Goal: Information Seeking & Learning: Learn about a topic

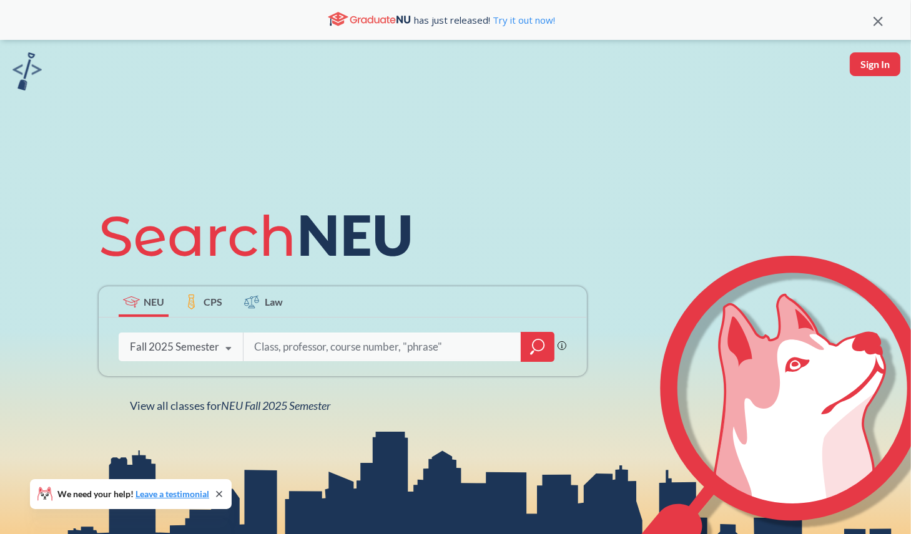
drag, startPoint x: 865, startPoint y: 134, endPoint x: 870, endPoint y: 94, distance: 40.3
click at [865, 128] on div "NEU CPS Law Phrase search guarantees the exact search appears in the results. E…" at bounding box center [455, 307] width 911 height 534
click at [879, 64] on button "Sign In" at bounding box center [875, 64] width 51 height 24
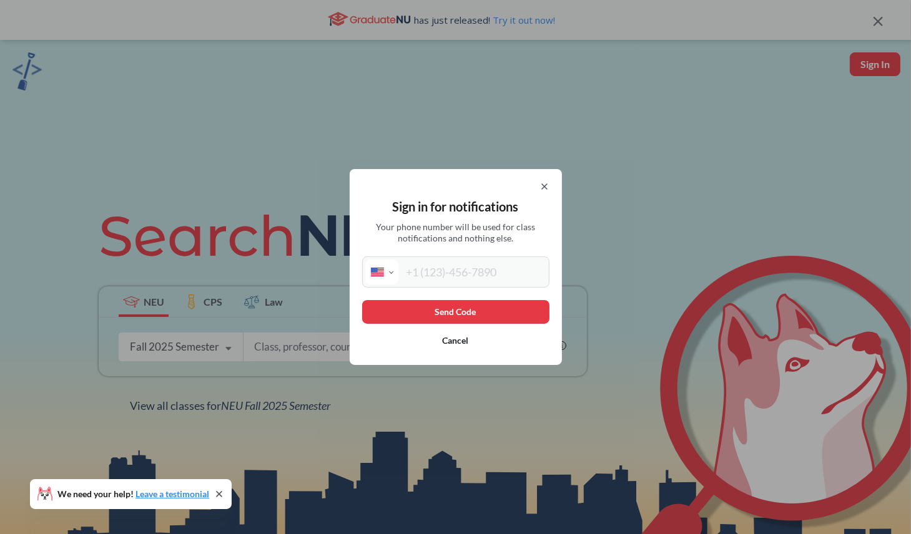
click at [488, 275] on input "tel" at bounding box center [472, 272] width 148 height 25
click at [396, 267] on select "International Afghanistan Åland Islands Albania Algeria American Samoa Andorra …" at bounding box center [381, 272] width 33 height 25
select select "CN"
click at [370, 260] on select "International Afghanistan Åland Islands Albania Algeria American Samoa Andorra …" at bounding box center [381, 272] width 33 height 25
click at [444, 277] on input "tel" at bounding box center [472, 272] width 148 height 25
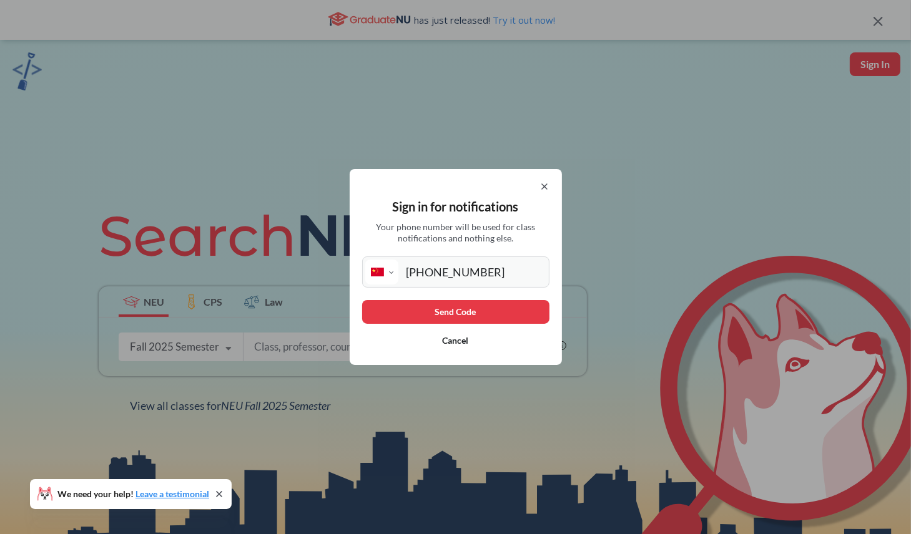
click at [496, 318] on button "Send Code" at bounding box center [455, 312] width 187 height 24
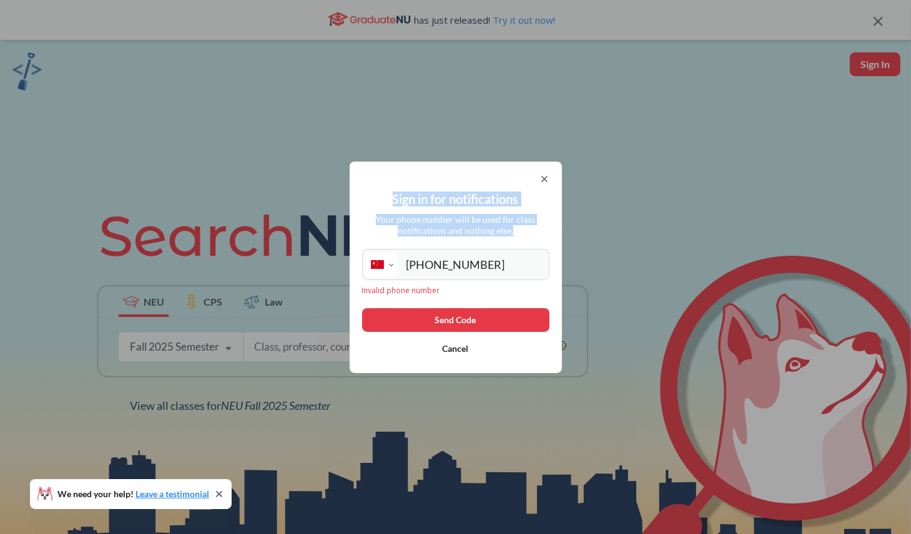
drag, startPoint x: 524, startPoint y: 234, endPoint x: 375, endPoint y: 184, distance: 157.4
click at [375, 184] on div "Sign in for notifications Your phone number will be used for class notification…" at bounding box center [456, 268] width 212 height 212
click at [506, 323] on button "Send Code" at bounding box center [455, 320] width 187 height 24
click at [432, 266] on input "+86 151 0100 4468" at bounding box center [472, 264] width 148 height 25
drag, startPoint x: 427, startPoint y: 265, endPoint x: 387, endPoint y: 259, distance: 40.4
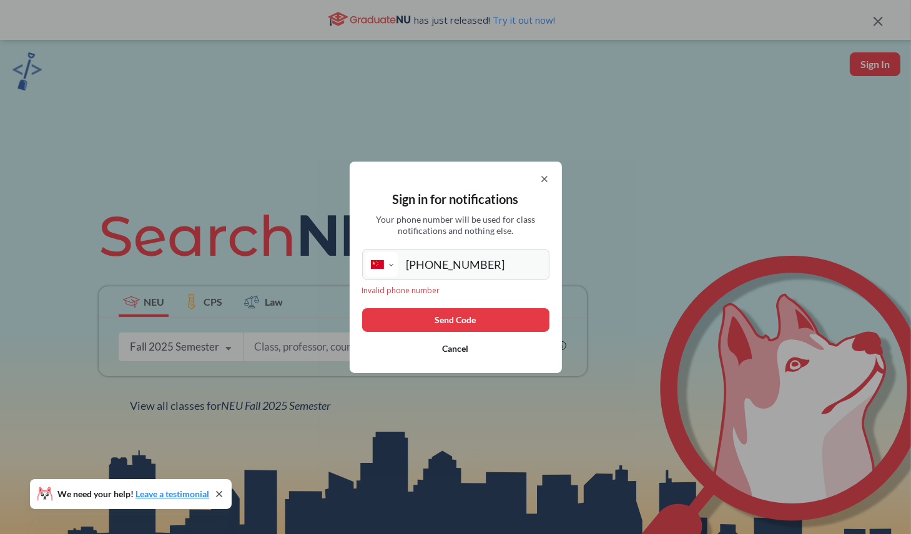
click at [387, 259] on div "International Afghanistan Åland Islands Albania Algeria American Samoa Andorra …" at bounding box center [455, 264] width 187 height 31
type input "151 0100 4468"
click at [496, 319] on button "Send Code" at bounding box center [455, 320] width 187 height 24
drag, startPoint x: 410, startPoint y: 261, endPoint x: 376, endPoint y: 261, distance: 34.3
click at [376, 261] on div "International Afghanistan Åland Islands Albania Algeria American Samoa Andorra …" at bounding box center [455, 264] width 187 height 31
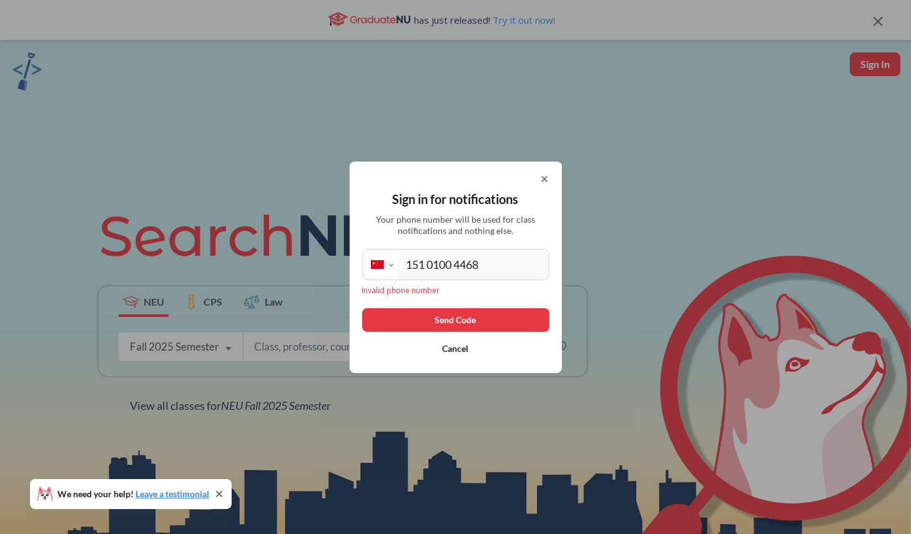
click at [468, 348] on button "Cancel" at bounding box center [455, 349] width 187 height 24
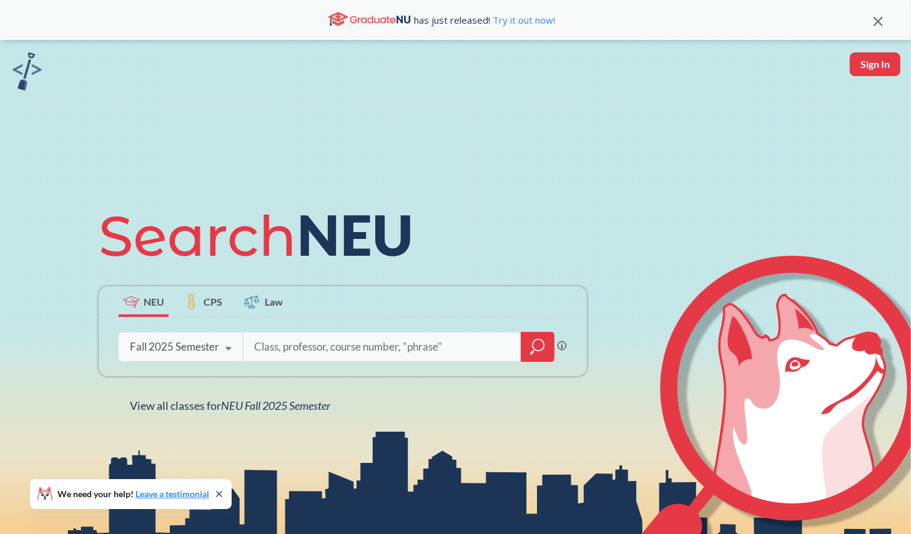
click at [201, 298] on label "CPS" at bounding box center [204, 302] width 50 height 31
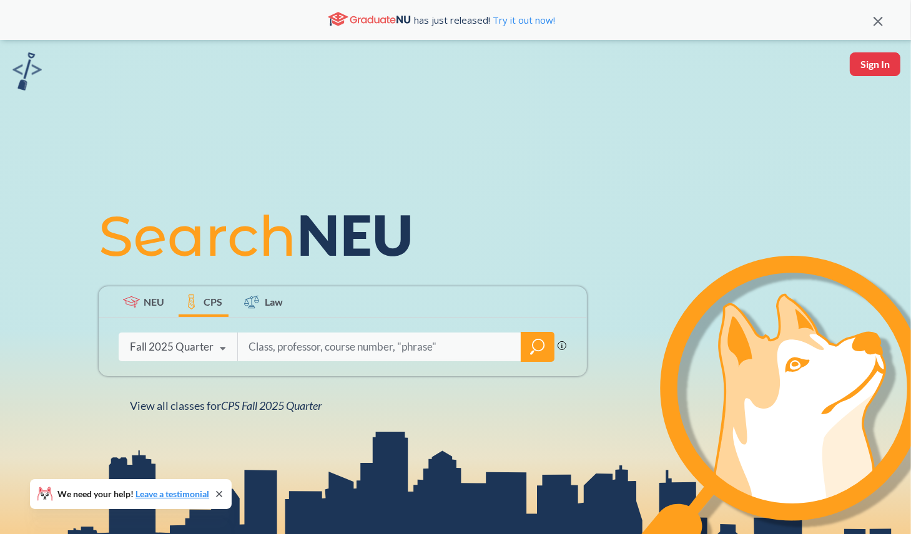
click at [127, 303] on icon at bounding box center [131, 302] width 17 height 11
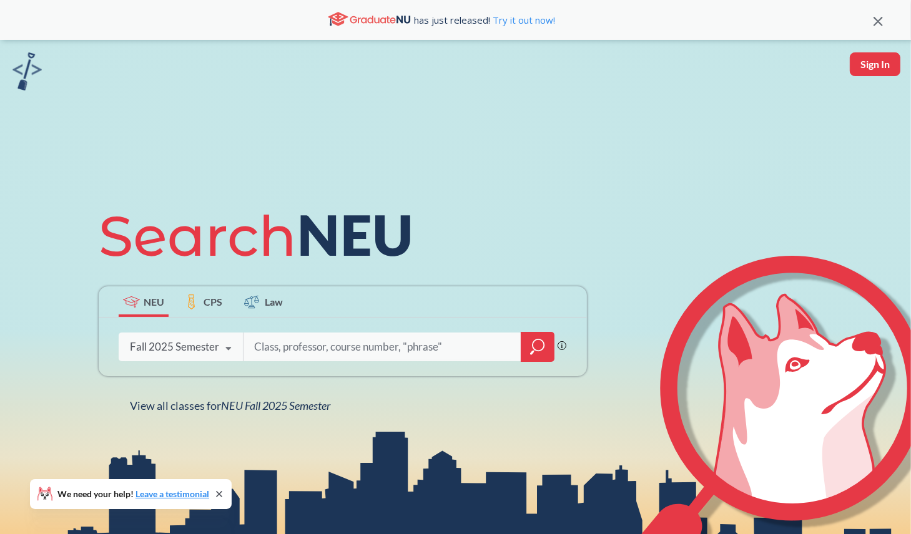
click at [872, 62] on button "Sign In" at bounding box center [875, 64] width 51 height 24
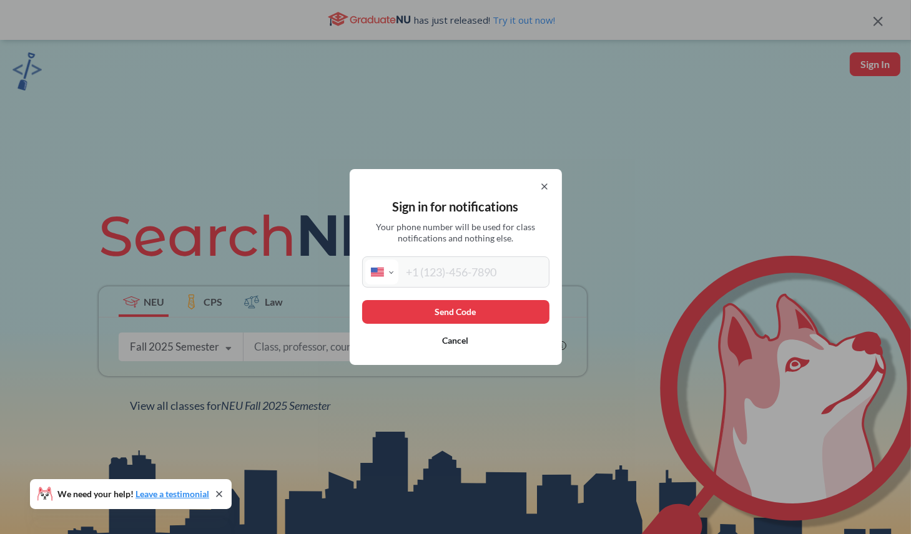
click at [384, 280] on select "International Afghanistan Åland Islands Albania Algeria American Samoa Andorra …" at bounding box center [381, 272] width 33 height 25
select select "AE"
click at [411, 280] on input "tel" at bounding box center [472, 272] width 148 height 25
type input "857 7079345"
click at [385, 273] on select "International Afghanistan Åland Islands Albania Algeria American Samoa Andorra …" at bounding box center [381, 272] width 33 height 25
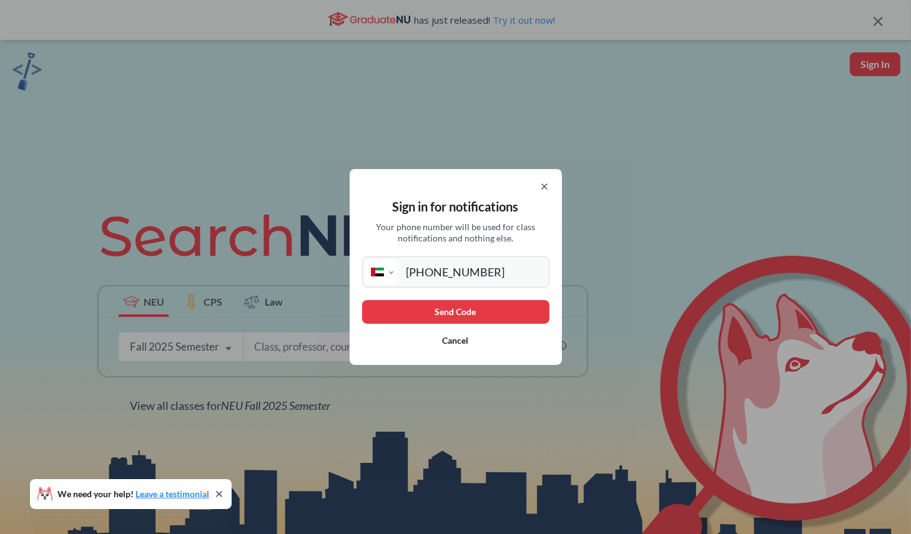
select select "US"
click at [370, 260] on select "International Afghanistan Åland Islands Albania Algeria American Samoa Andorra …" at bounding box center [381, 272] width 33 height 25
type input "(857) 707-9345"
click at [428, 315] on button "Send Code" at bounding box center [455, 312] width 187 height 24
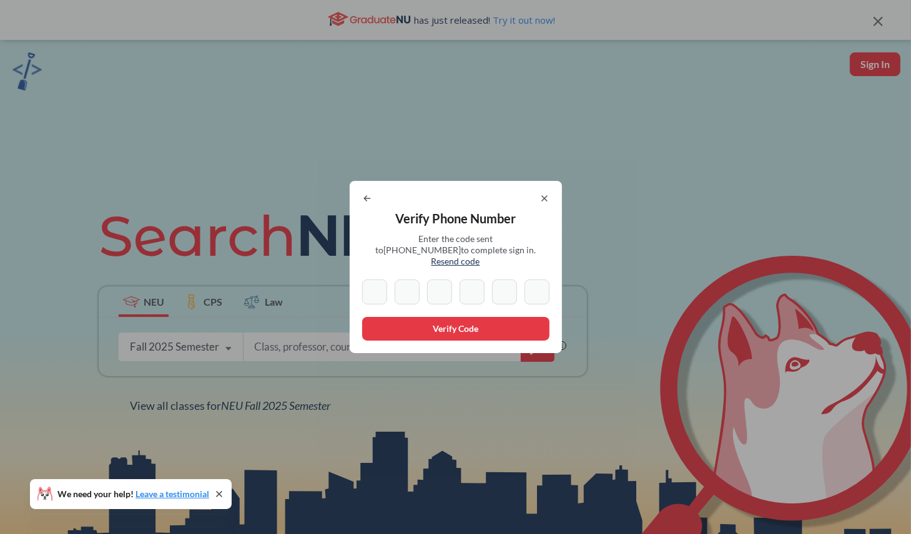
click at [365, 206] on div "Verify Phone Number Enter the code sent to +1 857 707 9345 to complete sign in.…" at bounding box center [456, 267] width 212 height 172
click at [369, 201] on icon at bounding box center [367, 198] width 6 height 5
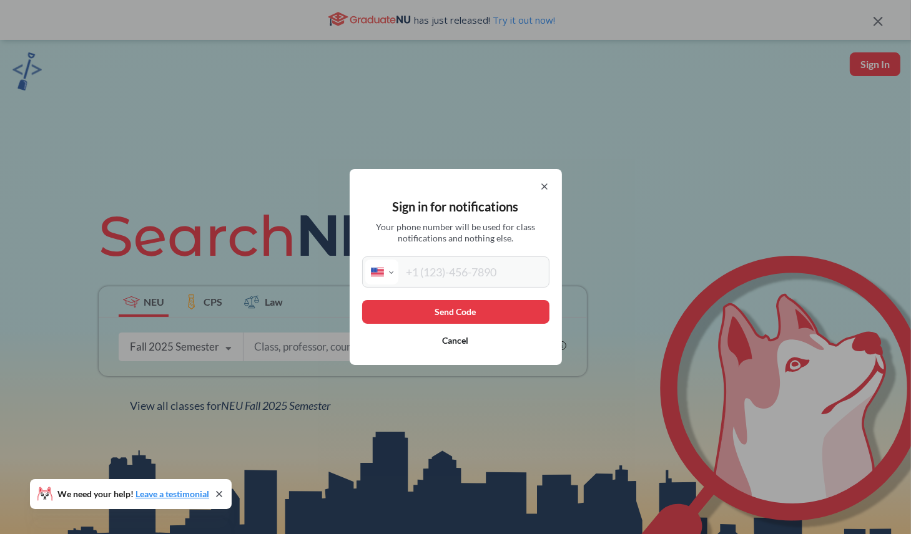
click at [395, 269] on select "International Afghanistan Åland Islands Albania Algeria American Samoa Andorra …" at bounding box center [381, 272] width 33 height 25
select select "CN"
click at [370, 260] on select "International Afghanistan Åland Islands Albania Algeria American Samoa Andorra …" at bounding box center [381, 272] width 33 height 25
click at [459, 269] on input "tel" at bounding box center [472, 272] width 148 height 25
click at [385, 275] on select "International Afghanistan Åland Islands Albania Algeria American Samoa Andorra …" at bounding box center [381, 272] width 33 height 25
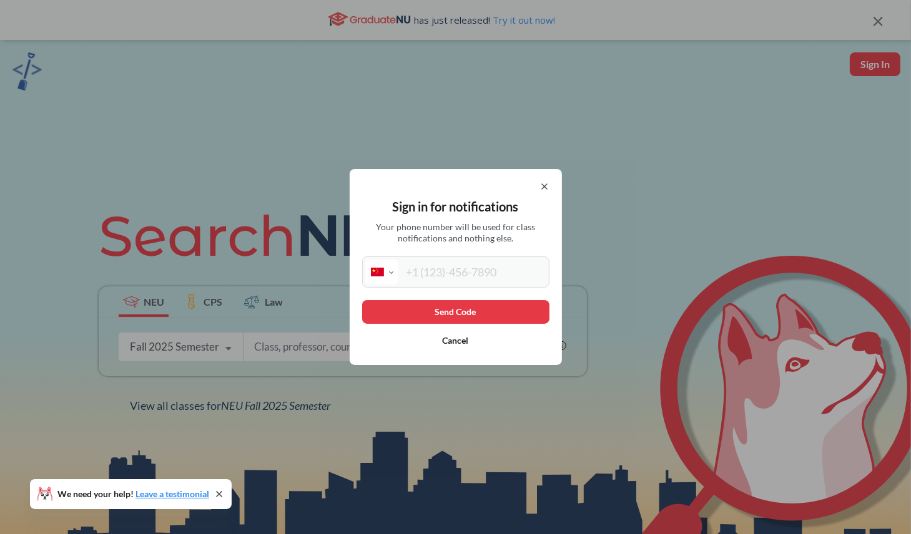
click at [370, 260] on select "International Afghanistan Åland Islands Albania Algeria American Samoa Andorra …" at bounding box center [381, 272] width 33 height 25
click at [465, 270] on input "tel" at bounding box center [472, 272] width 148 height 25
type input "4"
click at [458, 317] on button "Send Code" at bounding box center [455, 312] width 187 height 24
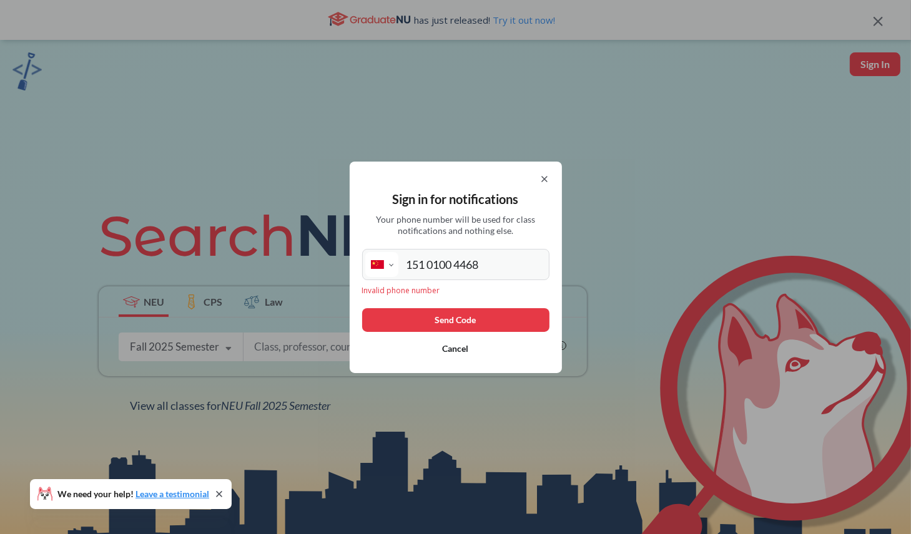
click at [407, 269] on input "151 0100 4468" at bounding box center [472, 264] width 148 height 25
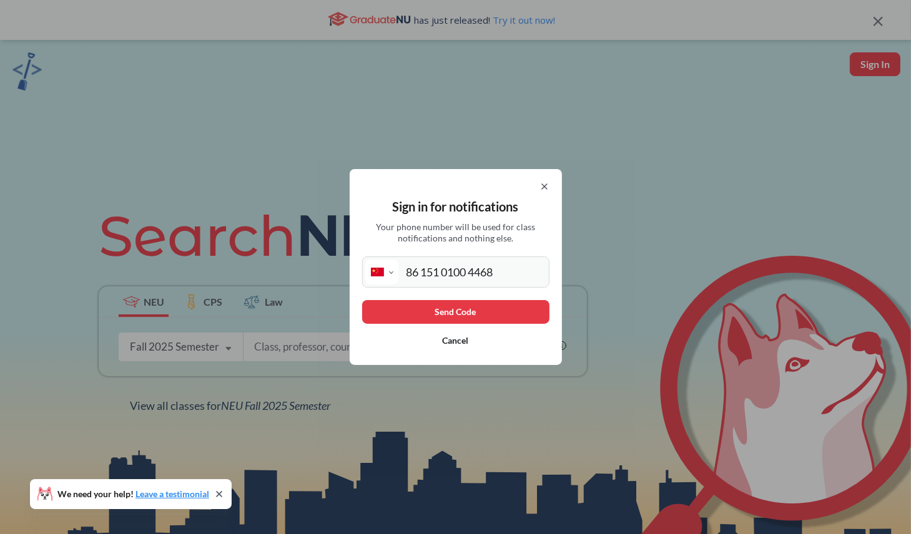
click at [411, 303] on button "Send Code" at bounding box center [455, 312] width 187 height 24
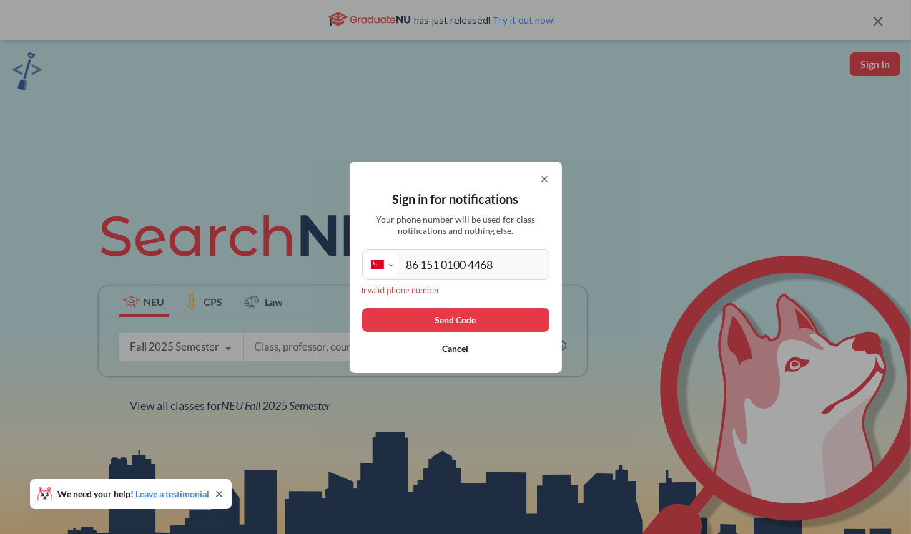
click at [410, 264] on input "86 151 0100 4468" at bounding box center [472, 264] width 148 height 25
type input "+86 151 0100 4468"
click at [438, 315] on button "Send Code" at bounding box center [455, 320] width 187 height 24
click at [471, 353] on button "Cancel" at bounding box center [455, 349] width 187 height 24
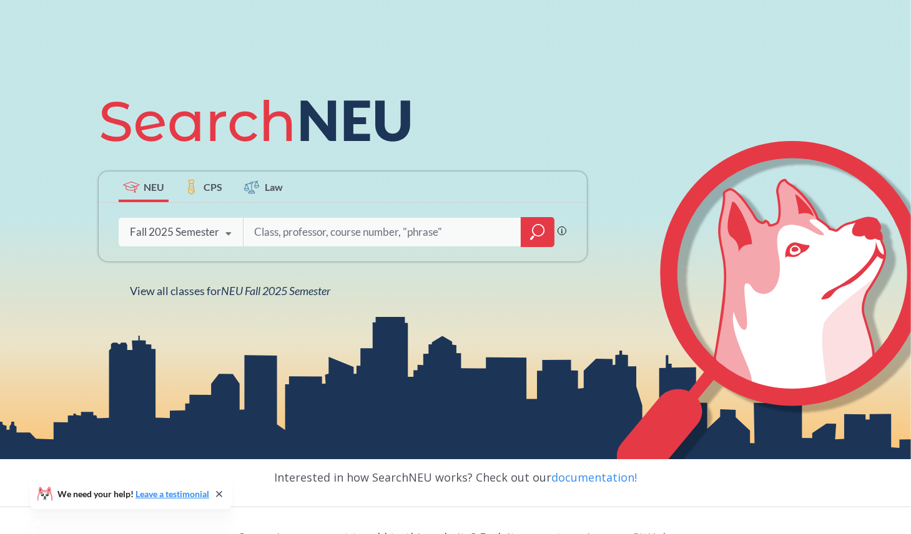
scroll to position [106, 0]
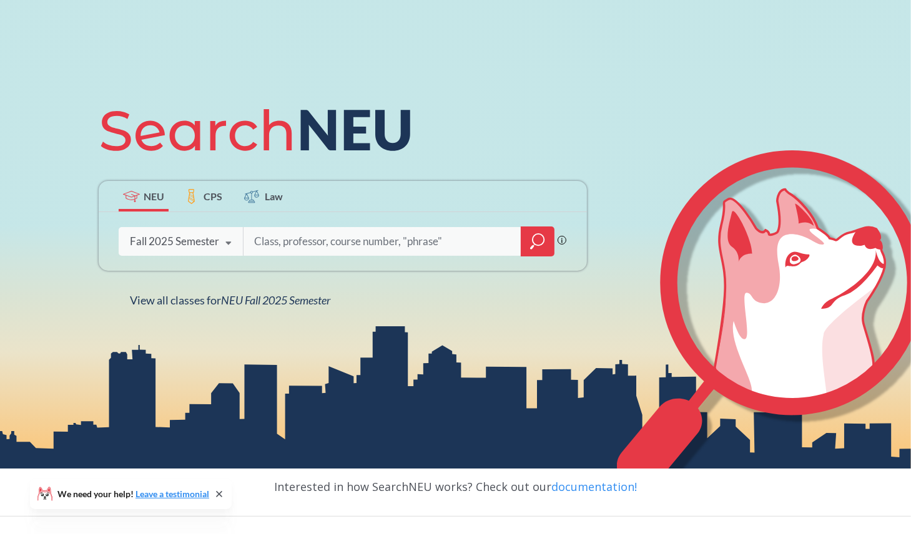
click at [284, 238] on input "search" at bounding box center [383, 242] width 260 height 26
type input "MISM2301"
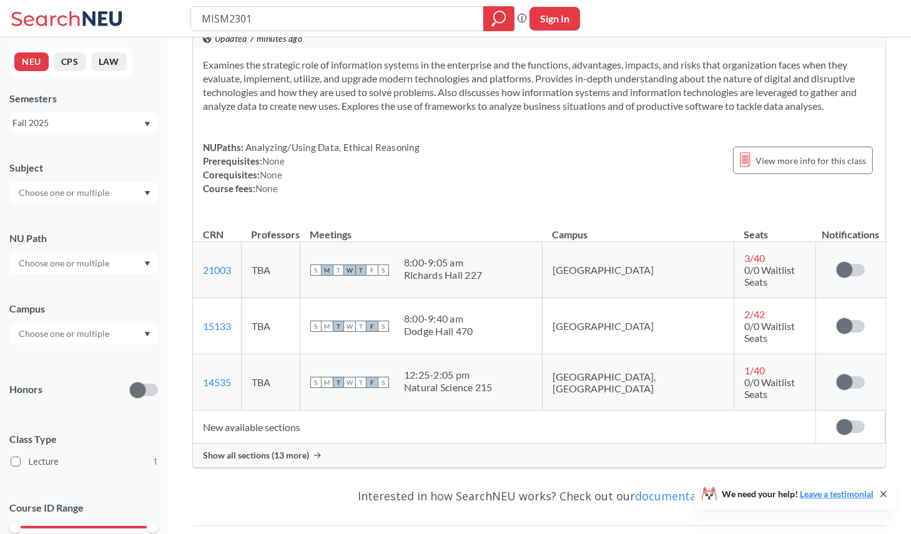
scroll to position [62, 0]
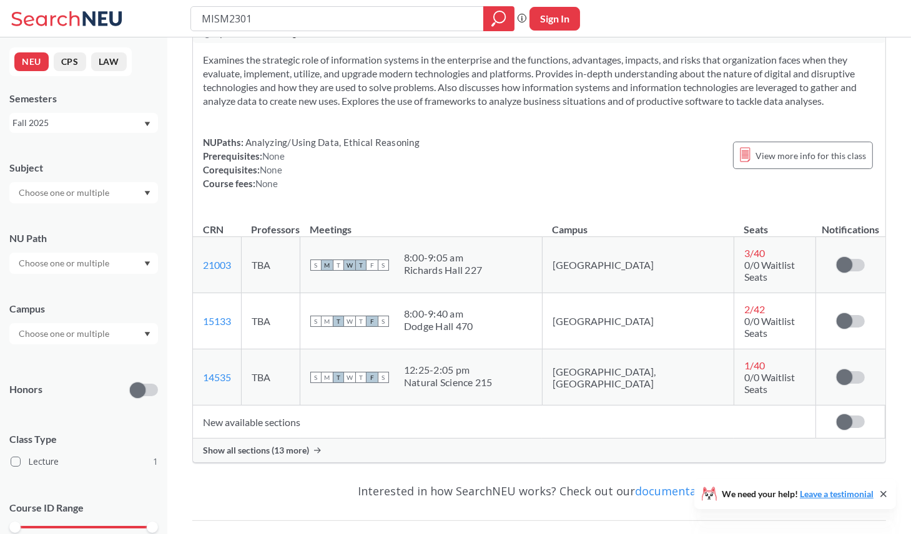
drag, startPoint x: 410, startPoint y: 308, endPoint x: 420, endPoint y: 309, distance: 9.4
click at [378, 316] on span "F" at bounding box center [371, 321] width 11 height 11
click at [843, 313] on span at bounding box center [845, 321] width 16 height 16
click at [837, 315] on input "checkbox" at bounding box center [837, 315] width 0 height 0
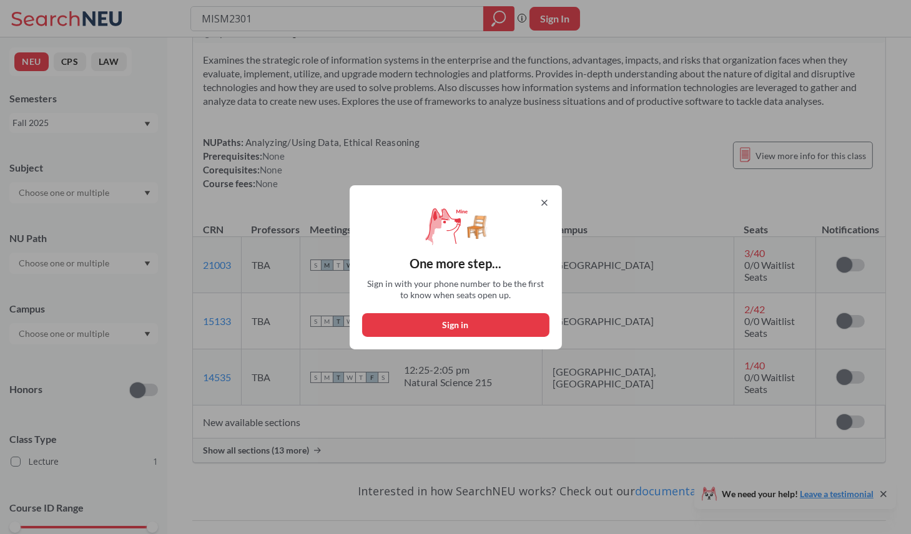
click at [465, 325] on button "Sign in" at bounding box center [455, 325] width 187 height 24
select select "US"
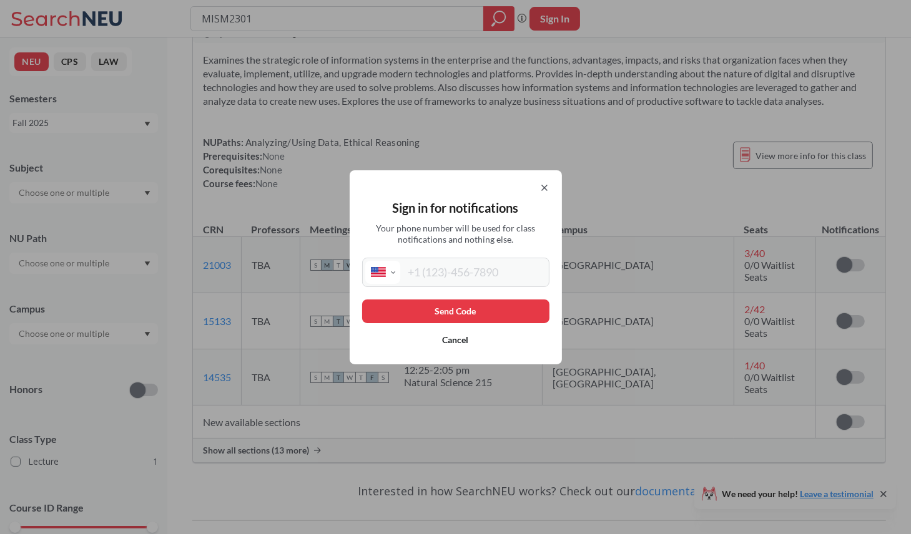
click at [485, 278] on input "tel" at bounding box center [473, 272] width 146 height 23
click at [380, 275] on select "International Afghanistan Åland Islands Albania Algeria American Samoa Andorra …" at bounding box center [382, 272] width 35 height 23
click at [489, 342] on button "Cancel" at bounding box center [455, 340] width 187 height 24
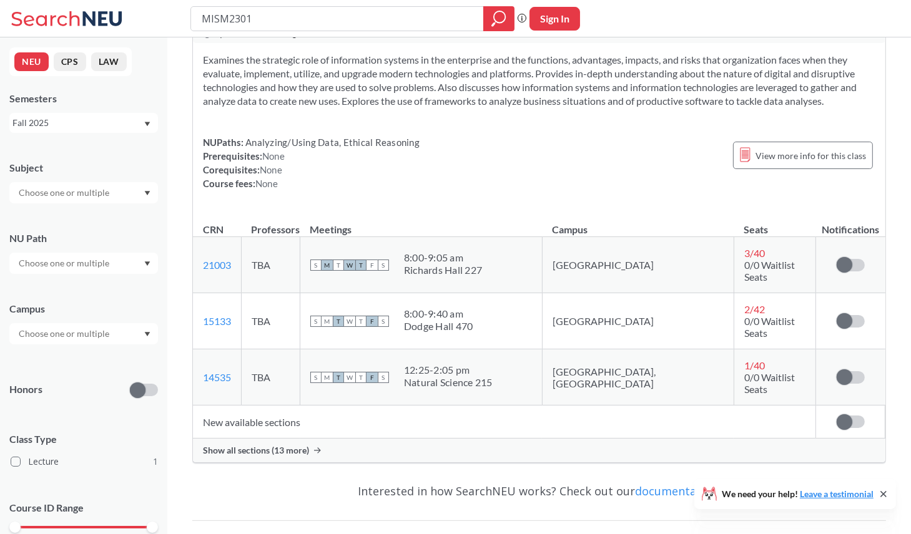
click at [242, 439] on div "Show all sections (13 more)" at bounding box center [539, 451] width 692 height 24
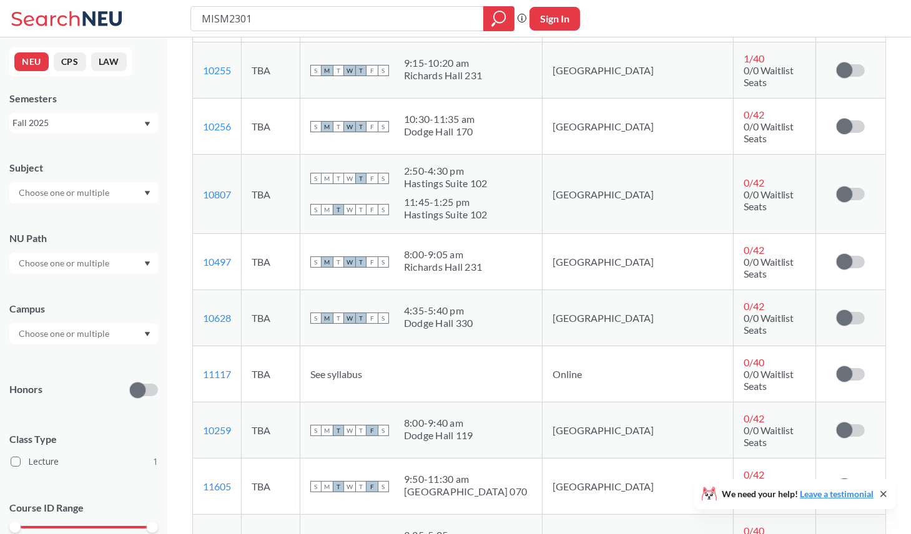
scroll to position [499, 0]
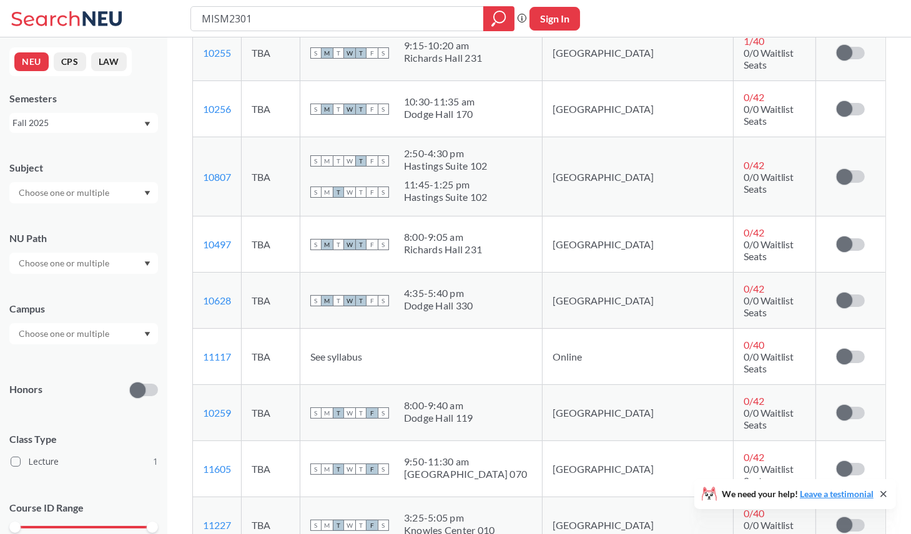
click at [242, 385] on td "10259 View this section on Banner." at bounding box center [217, 413] width 49 height 56
click at [211, 407] on link "10259" at bounding box center [217, 413] width 28 height 12
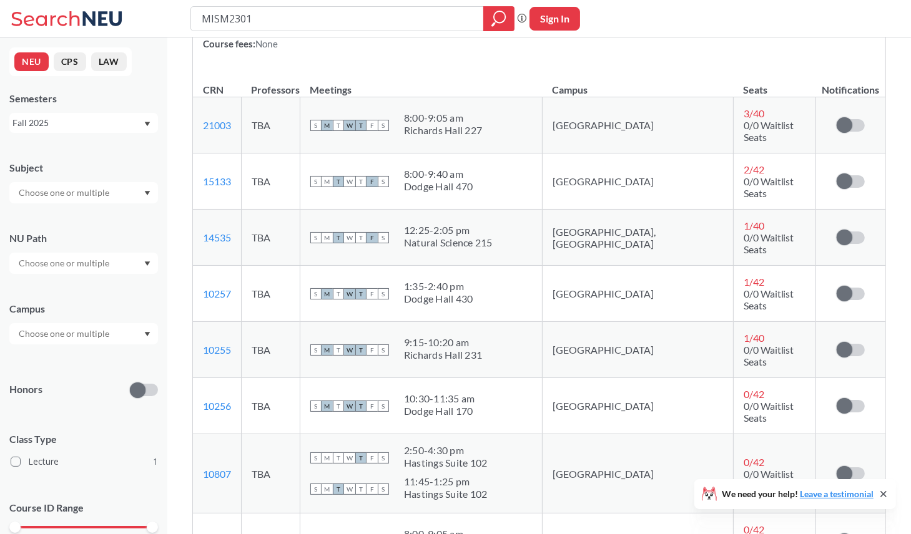
scroll to position [0, 0]
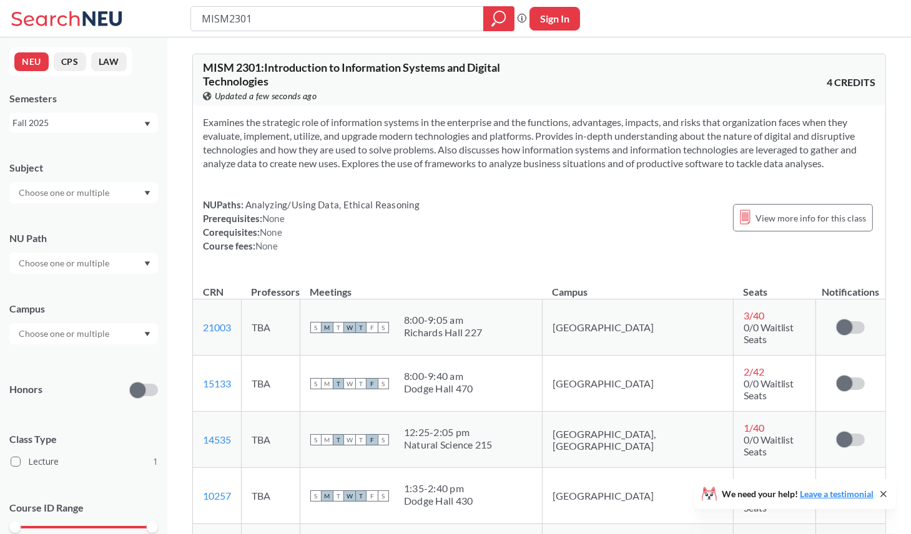
click at [106, 13] on icon at bounding box center [102, 18] width 39 height 14
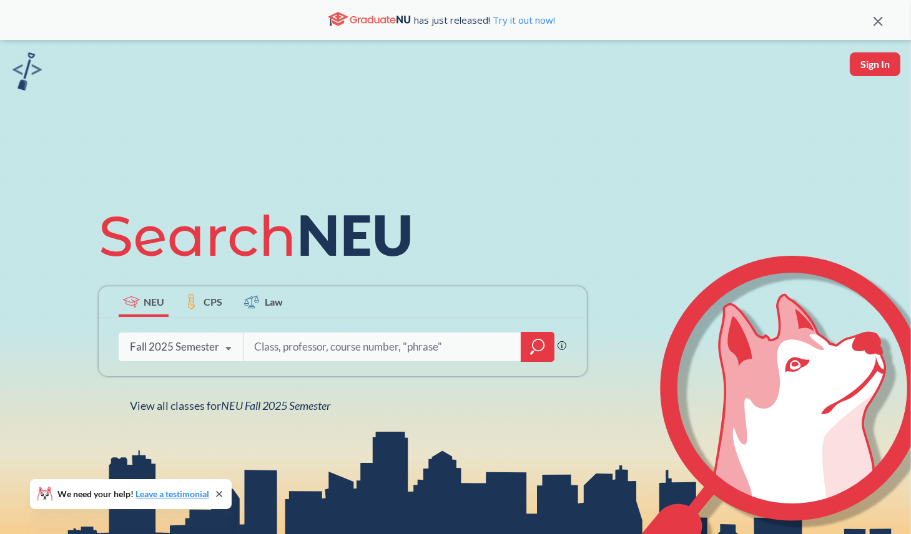
click at [366, 361] on div "Phrase search guarantees the exact search appears in the results. Ex. If you wa…" at bounding box center [343, 347] width 488 height 59
click at [368, 347] on input "search" at bounding box center [383, 347] width 260 height 26
type input "MISM2301"
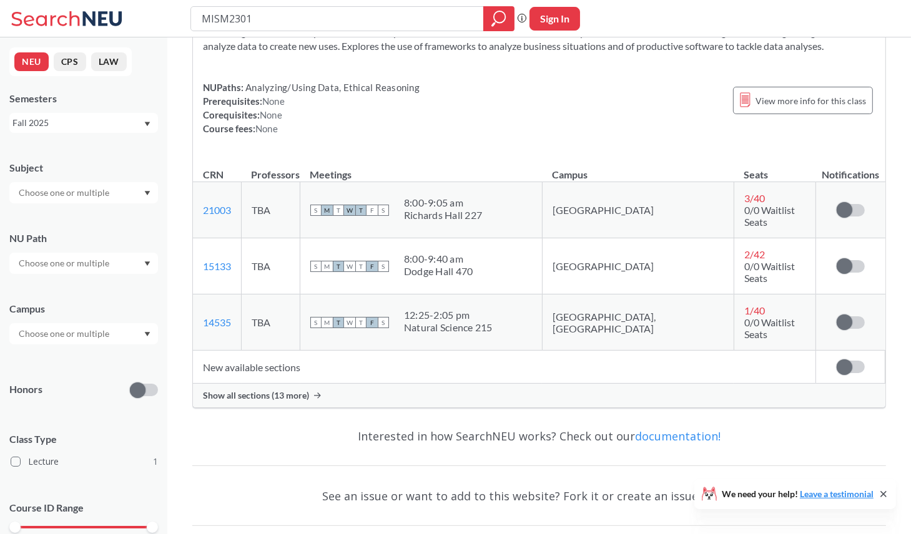
scroll to position [125, 0]
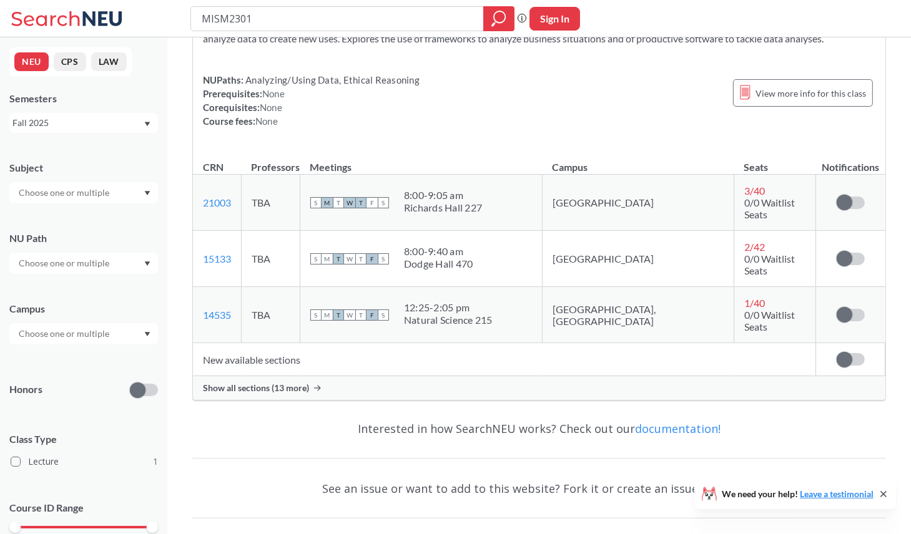
click at [366, 376] on div "Show all sections (13 more)" at bounding box center [539, 388] width 692 height 24
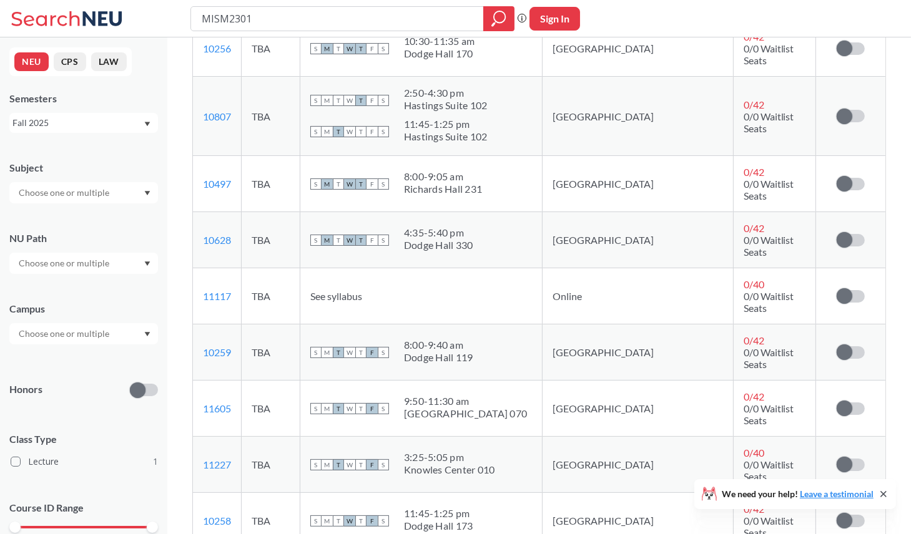
scroll to position [562, 0]
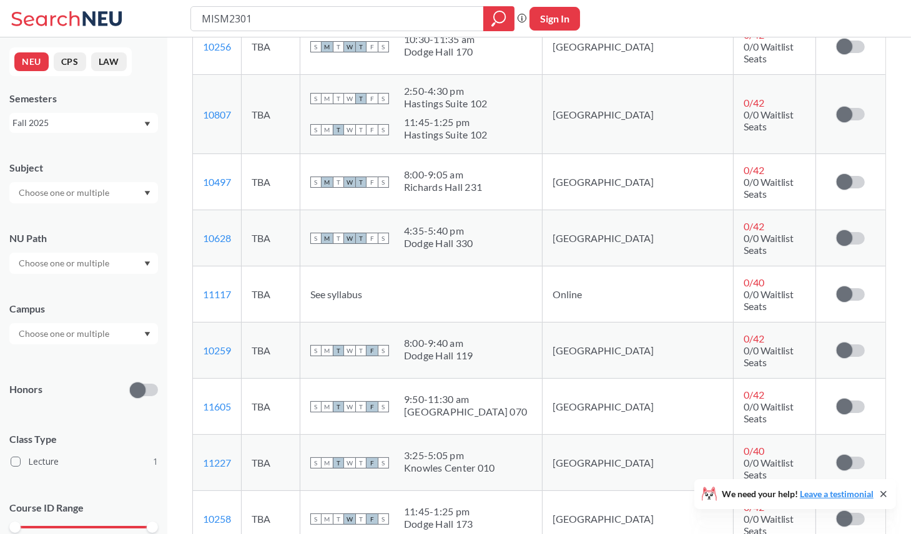
click at [660, 9] on div "MISM2301 Phrase search guarantees the exact search appears in the results. Ex. …" at bounding box center [455, 18] width 911 height 37
click at [837, 343] on span at bounding box center [845, 351] width 16 height 16
click at [837, 345] on input "checkbox" at bounding box center [837, 345] width 0 height 0
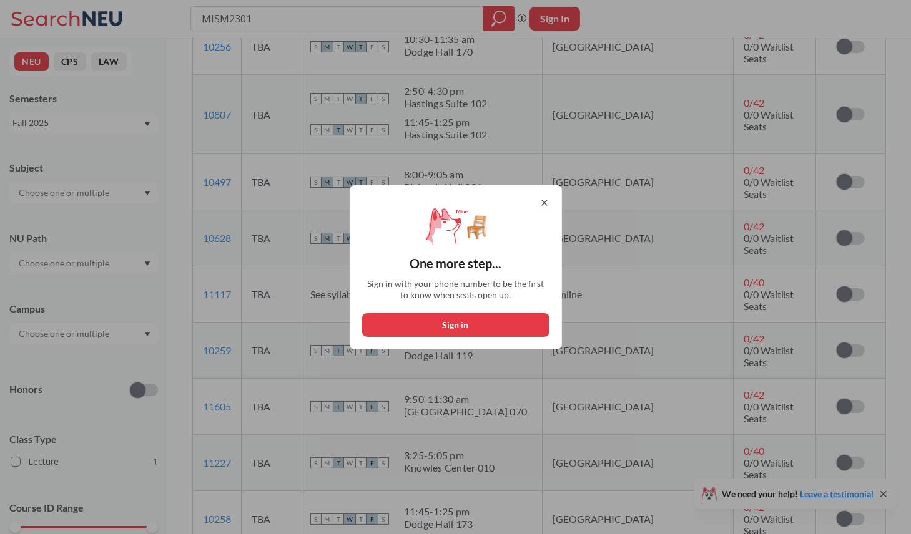
click at [476, 317] on button "Sign in" at bounding box center [455, 325] width 187 height 24
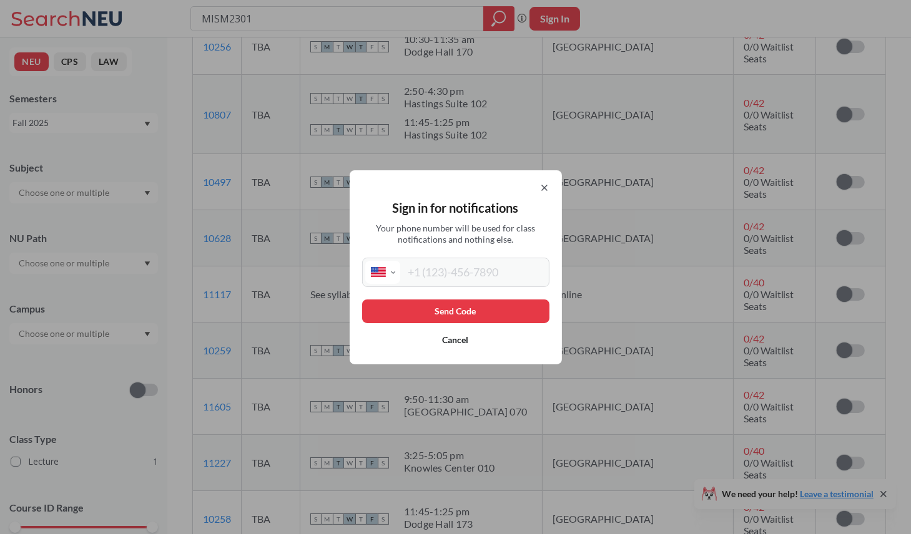
click at [477, 278] on input "tel" at bounding box center [473, 272] width 146 height 23
click at [397, 265] on select "International Afghanistan Åland Islands Albania Algeria American Samoa Andorra …" at bounding box center [382, 272] width 35 height 23
select select "CN"
click at [370, 261] on select "International Afghanistan Åland Islands Albania Algeria American Samoa Andorra …" at bounding box center [382, 272] width 35 height 23
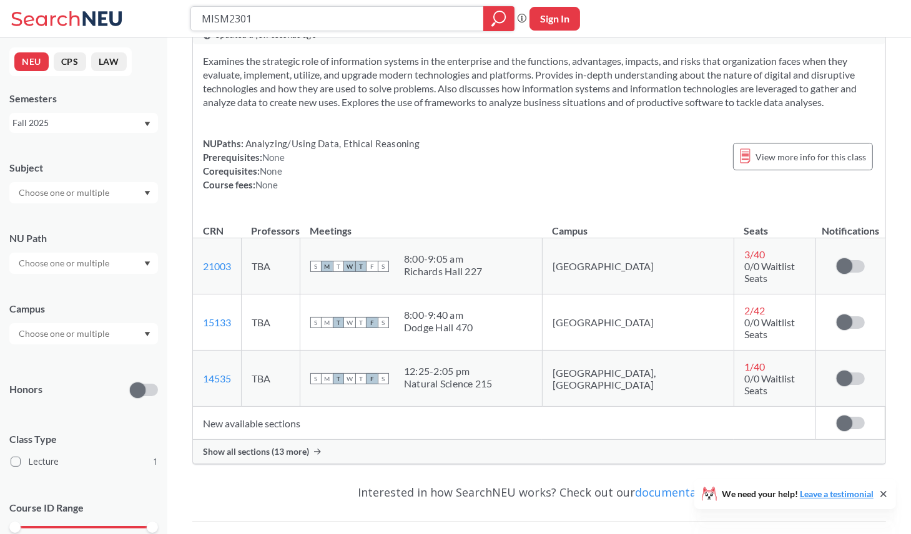
scroll to position [62, 0]
click at [324, 439] on div "Show all sections (13 more)" at bounding box center [539, 451] width 692 height 24
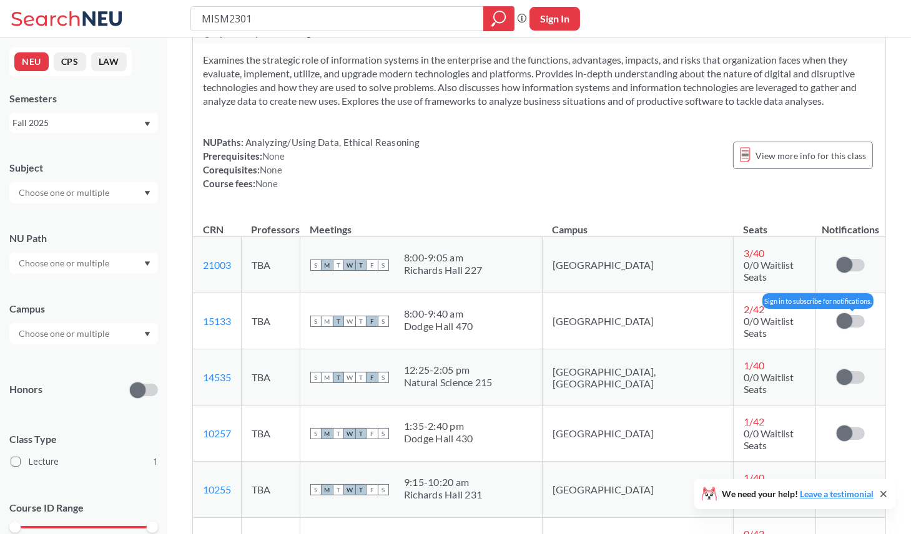
click at [838, 315] on div at bounding box center [851, 321] width 28 height 12
click at [847, 313] on span at bounding box center [845, 321] width 16 height 16
click at [837, 315] on input "checkbox" at bounding box center [837, 315] width 0 height 0
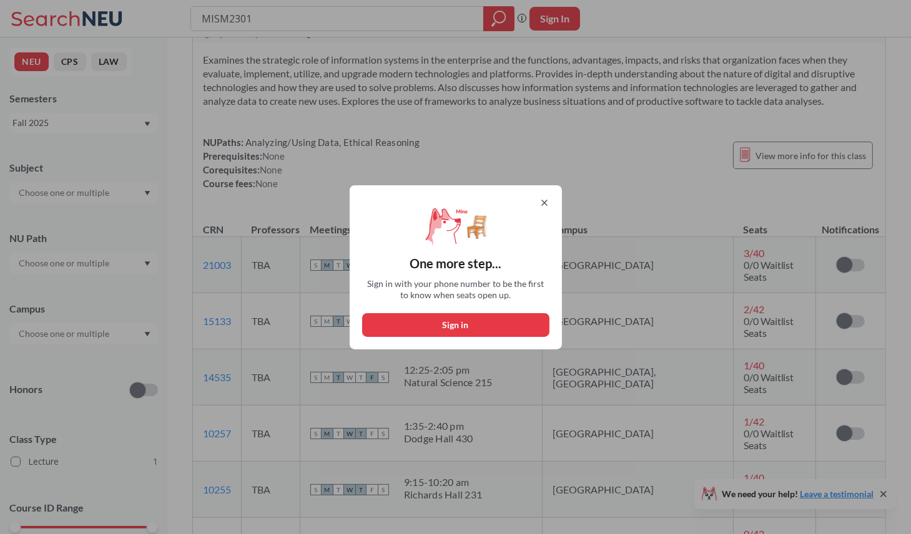
click at [494, 319] on button "Sign in" at bounding box center [455, 325] width 187 height 24
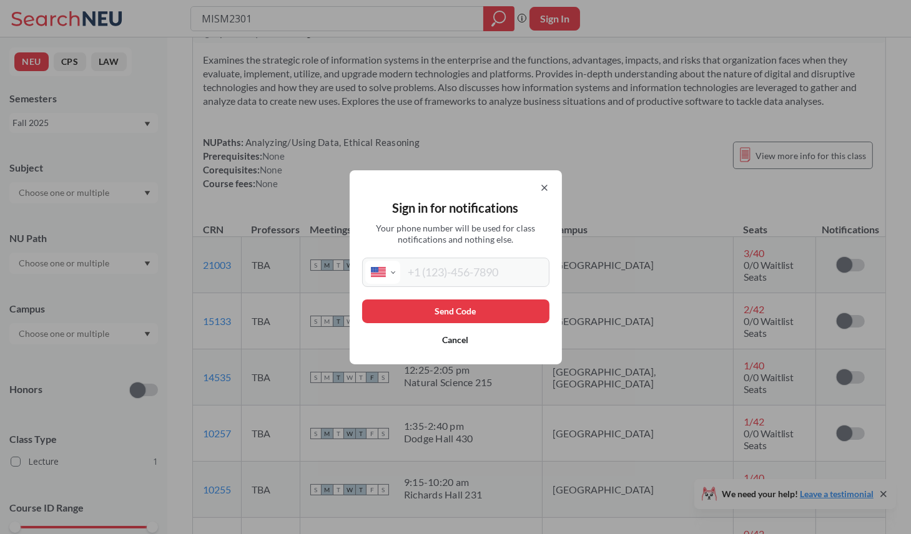
click at [400, 268] on select "International [GEOGRAPHIC_DATA] [GEOGRAPHIC_DATA] [GEOGRAPHIC_DATA] [GEOGRAPHIC…" at bounding box center [382, 272] width 35 height 23
drag, startPoint x: 530, startPoint y: 224, endPoint x: 526, endPoint y: 189, distance: 35.2
click at [526, 189] on div "Sign in for notifications Your phone number will be used for class notification…" at bounding box center [456, 267] width 212 height 194
drag, startPoint x: 385, startPoint y: 269, endPoint x: 430, endPoint y: 257, distance: 45.9
click at [385, 269] on select "International Afghanistan Åland Islands Albania Algeria American Samoa Andorra …" at bounding box center [382, 272] width 35 height 23
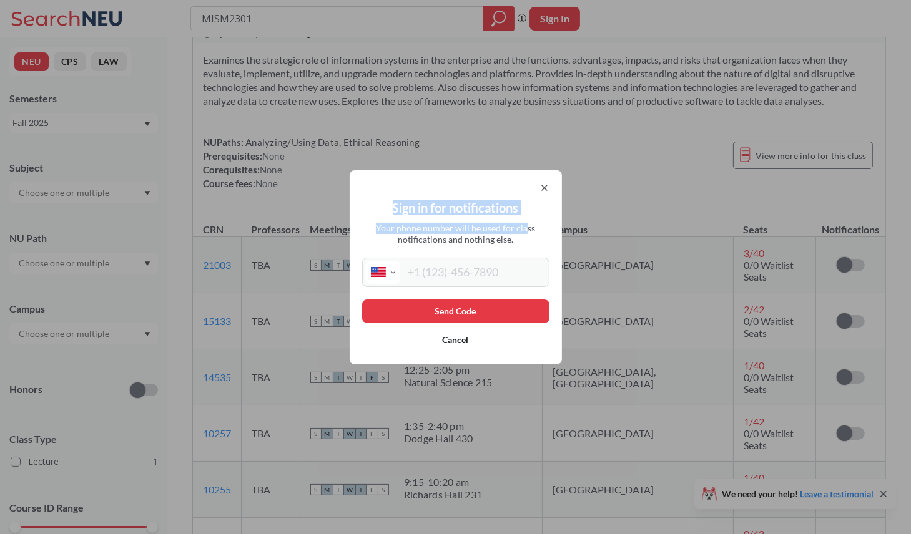
click at [370, 261] on select "International Afghanistan Åland Islands Albania Algeria American Samoa Andorra …" at bounding box center [382, 272] width 35 height 23
click at [436, 265] on input "tel" at bounding box center [473, 272] width 146 height 23
click at [437, 275] on input "tel" at bounding box center [473, 272] width 146 height 23
click at [391, 272] on select "International Afghanistan Åland Islands Albania Algeria American Samoa Andorra …" at bounding box center [382, 272] width 35 height 23
click at [370, 261] on select "International Afghanistan Åland Islands Albania Algeria American Samoa Andorra …" at bounding box center [382, 272] width 35 height 23
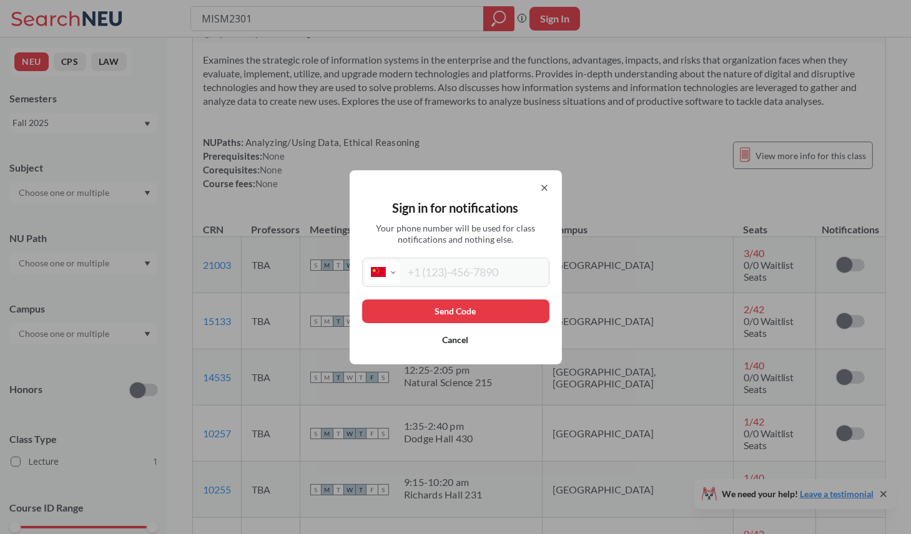
click at [388, 264] on select "International Afghanistan Åland Islands Albania Algeria American Samoa Andorra …" at bounding box center [382, 272] width 35 height 23
click at [370, 261] on select "International Afghanistan Åland Islands Albania Algeria American Samoa Andorra …" at bounding box center [382, 272] width 35 height 23
drag, startPoint x: 388, startPoint y: 270, endPoint x: 394, endPoint y: 267, distance: 7.3
click at [388, 270] on select "International Afghanistan Åland Islands Albania Algeria American Samoa Andorra …" at bounding box center [382, 272] width 35 height 23
select select "CN"
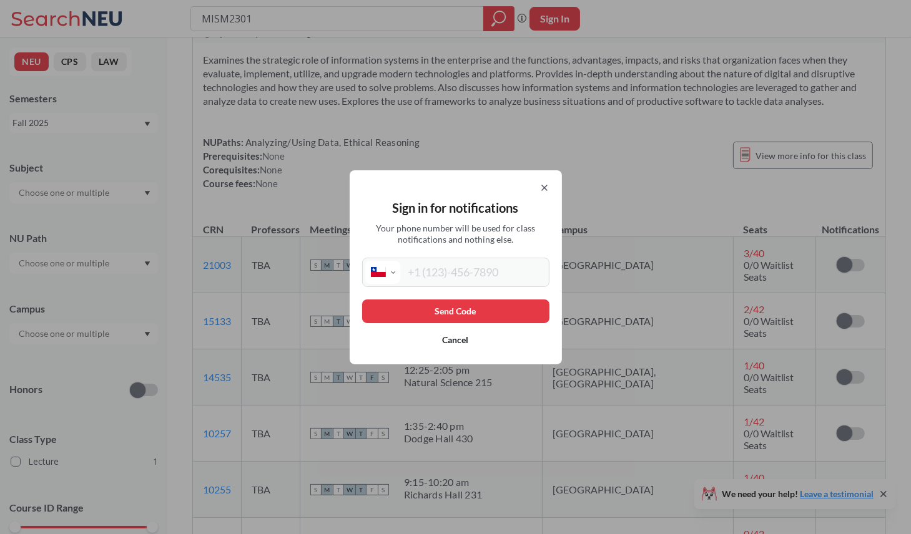
click at [370, 261] on select "International Afghanistan Åland Islands Albania Algeria American Samoa Andorra …" at bounding box center [382, 272] width 35 height 23
click at [425, 275] on input "tel" at bounding box center [473, 272] width 146 height 23
type input "+86 151 0100 4468"
click at [511, 307] on button "Send Code" at bounding box center [455, 312] width 187 height 24
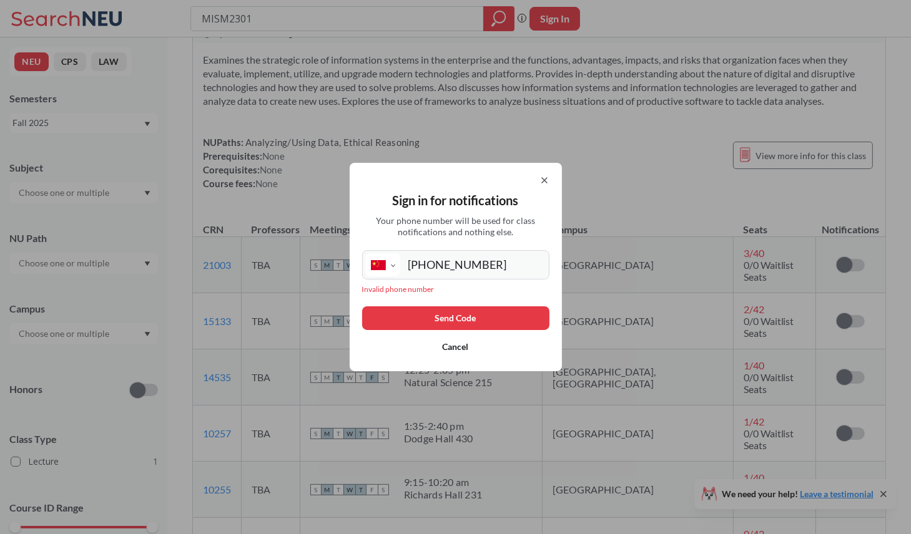
click at [382, 265] on select "International Afghanistan Åland Islands Albania Algeria American Samoa Andorra …" at bounding box center [382, 264] width 35 height 23
click at [370, 253] on select "International Afghanistan Åland Islands Albania Algeria American Samoa Andorra …" at bounding box center [382, 264] width 35 height 23
drag, startPoint x: 514, startPoint y: 262, endPoint x: 208, endPoint y: 263, distance: 306.6
click at [219, 263] on div "Sign in for notifications Your phone number will be used for class notification…" at bounding box center [455, 267] width 911 height 534
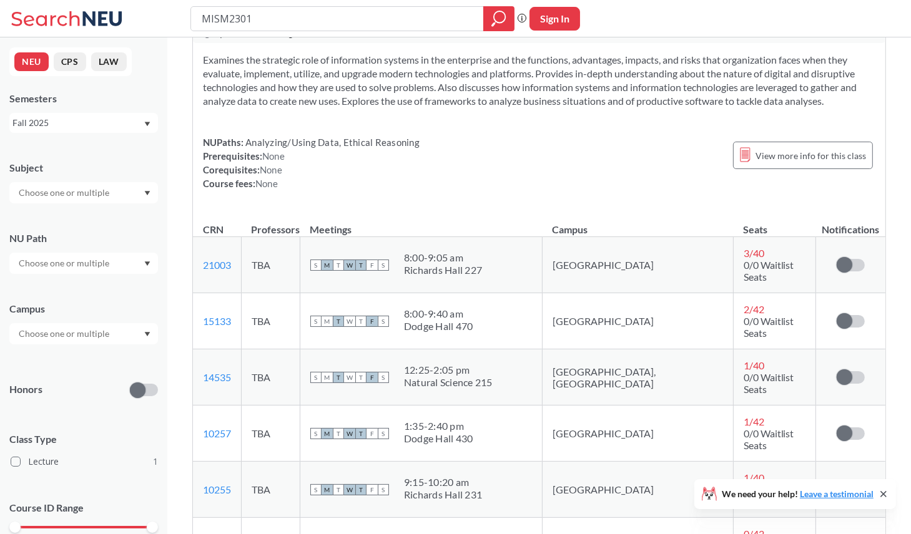
click at [558, 16] on button "Sign In" at bounding box center [554, 19] width 51 height 24
select select "US"
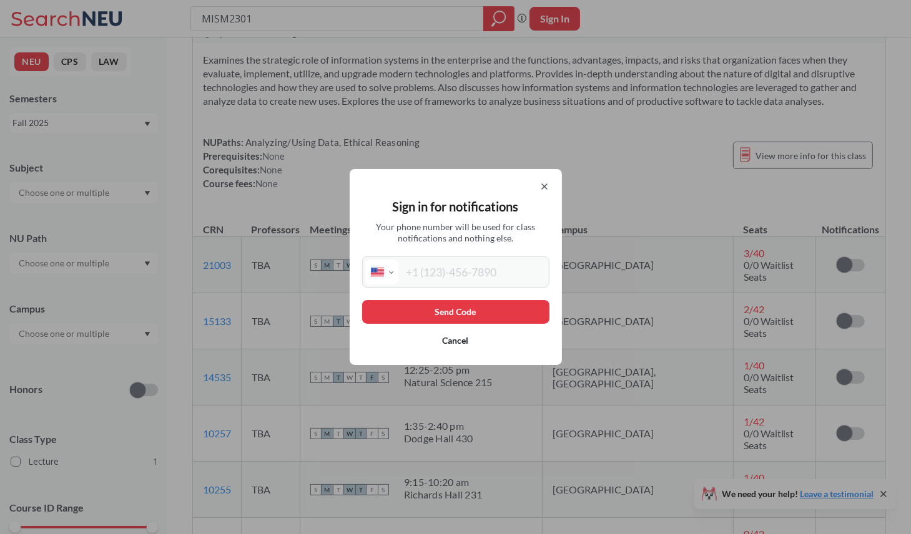
click at [769, 207] on div "Sign in for notifications Your phone number will be used for class notification…" at bounding box center [455, 267] width 911 height 534
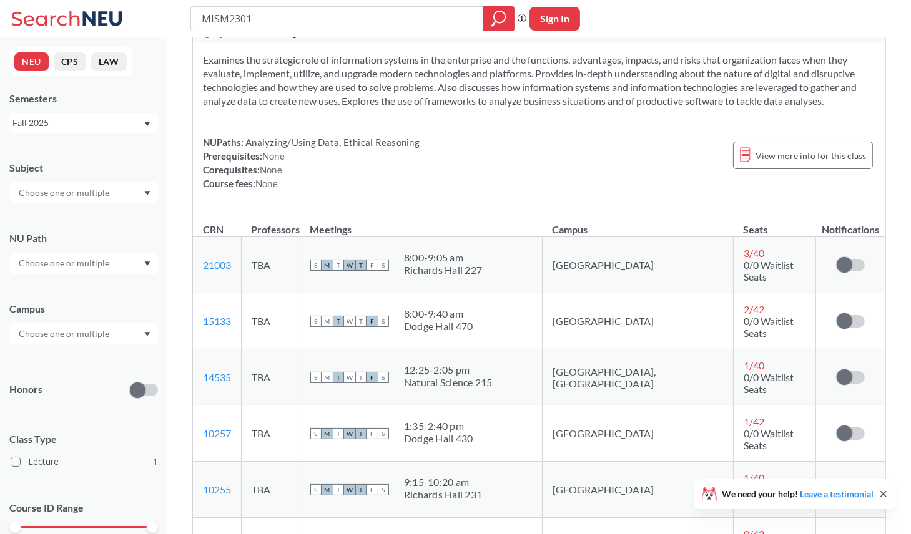
click at [546, 13] on button "Sign In" at bounding box center [554, 19] width 51 height 24
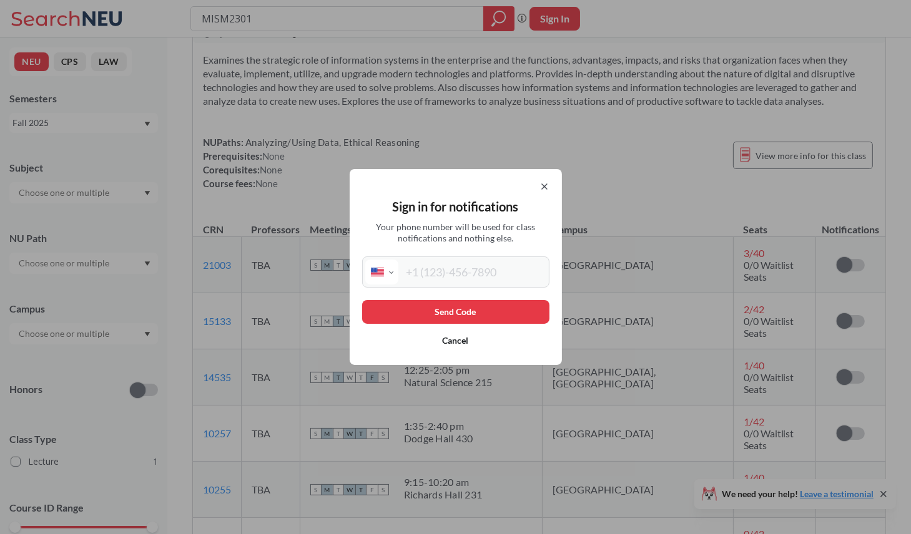
drag, startPoint x: 382, startPoint y: 271, endPoint x: 392, endPoint y: 263, distance: 12.9
click at [382, 271] on select "International Afghanistan Åland Islands Albania Algeria American Samoa Andorra …" at bounding box center [381, 272] width 33 height 25
select select "GB"
click at [370, 260] on select "International Afghanistan Åland Islands Albania Algeria American Samoa Andorra …" at bounding box center [381, 272] width 33 height 25
click at [383, 267] on select "International Afghanistan Åland Islands Albania Algeria American Samoa Andorra …" at bounding box center [381, 272] width 33 height 25
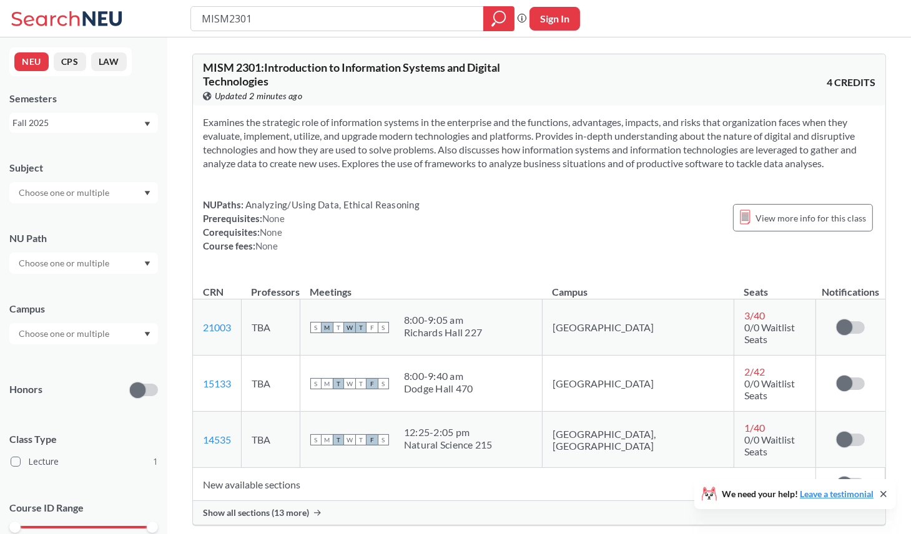
click at [290, 501] on div "Show all sections (13 more)" at bounding box center [539, 513] width 692 height 24
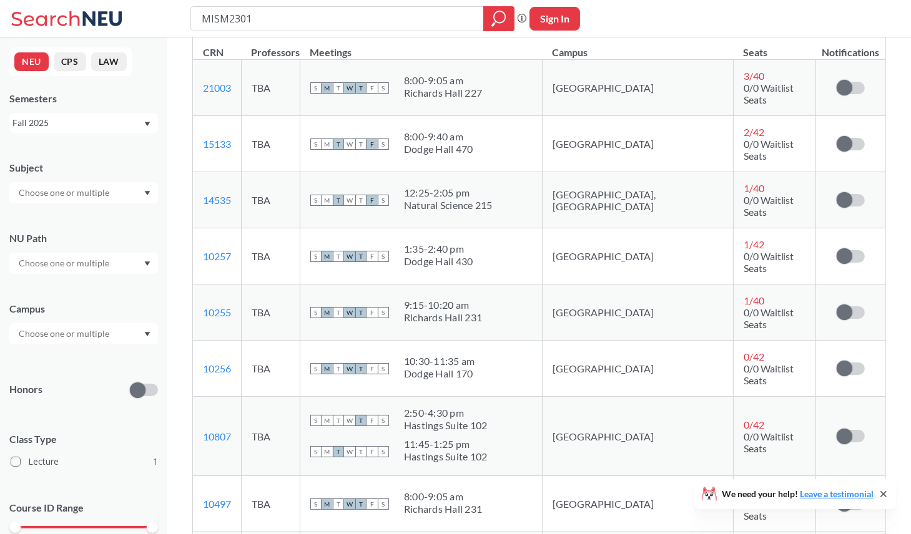
drag, startPoint x: 652, startPoint y: 194, endPoint x: 652, endPoint y: 258, distance: 64.3
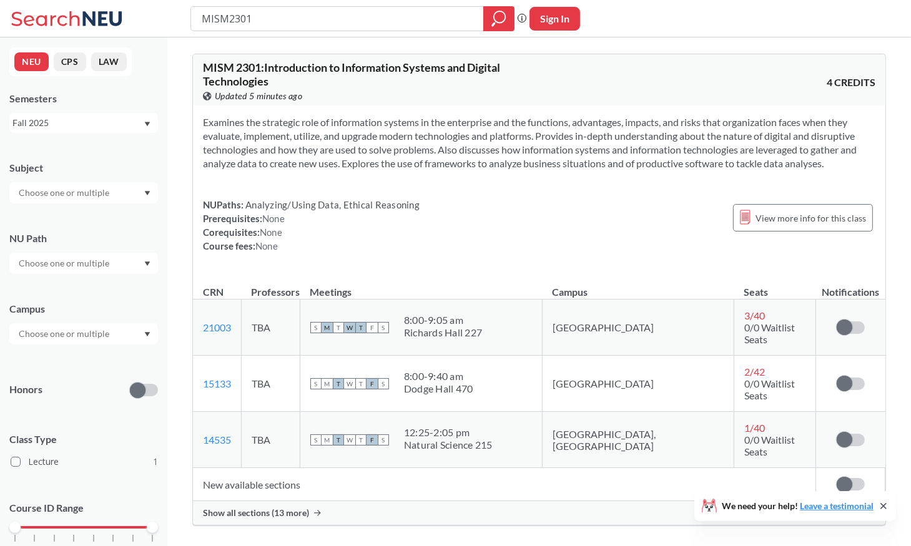
click at [242, 508] on span "Show all sections (13 more)" at bounding box center [256, 513] width 106 height 11
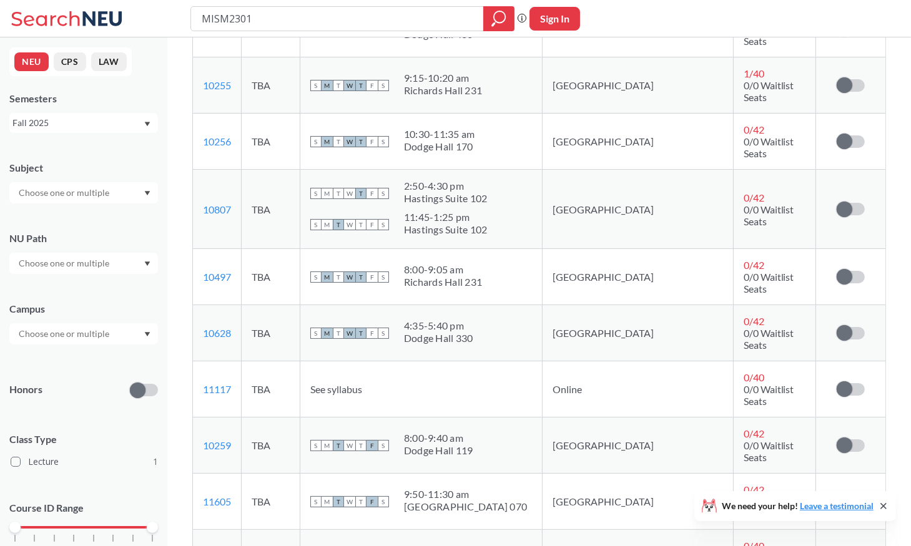
scroll to position [499, 0]
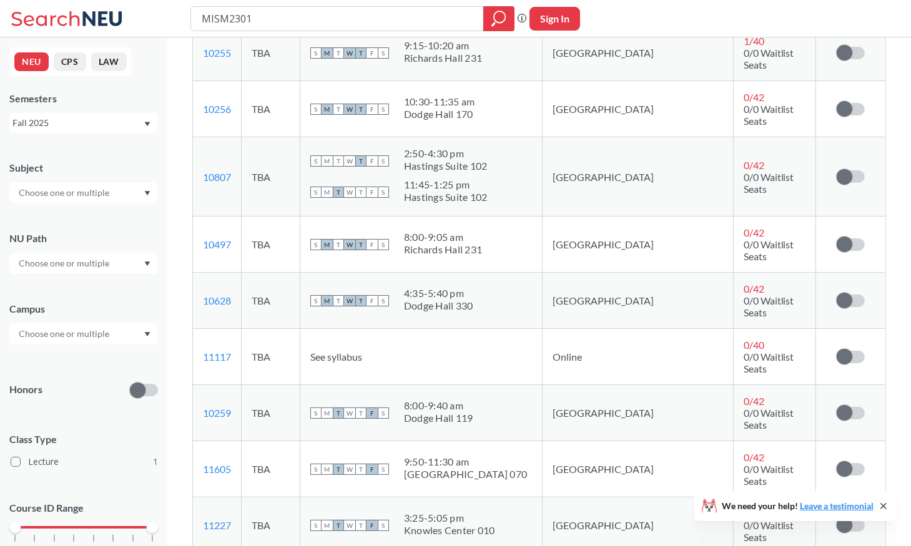
click at [533, 217] on td "S M T W T F S 8:00 - 9:05 am Richards Hall 231" at bounding box center [421, 245] width 242 height 56
click at [612, 385] on td "[GEOGRAPHIC_DATA]" at bounding box center [637, 413] width 191 height 56
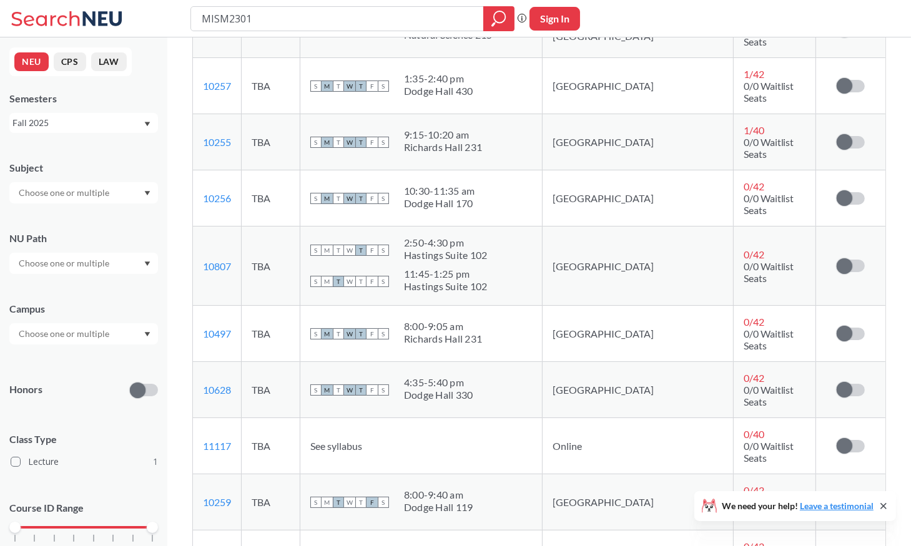
scroll to position [562, 0]
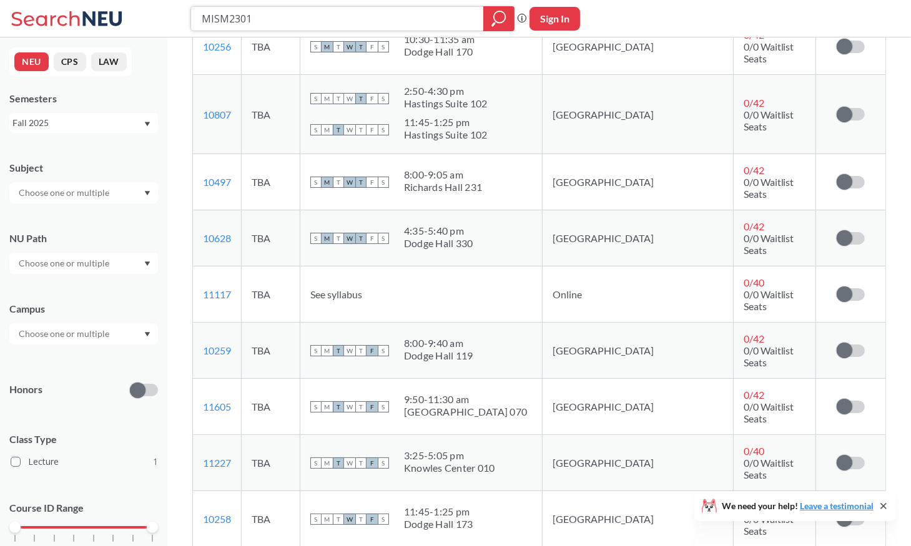
drag, startPoint x: 357, startPoint y: 22, endPoint x: 118, endPoint y: 17, distance: 238.6
click at [118, 17] on div "MISM2301 Phrase search guarantees the exact search appears in the results. Ex. …" at bounding box center [455, 18] width 911 height 37
type input "FINA3301"
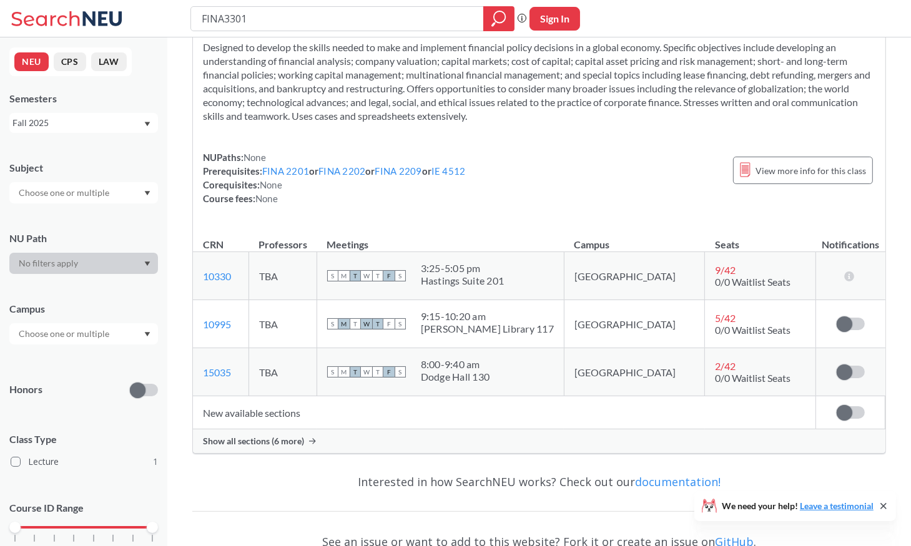
scroll to position [62, 0]
click at [277, 438] on span "Show all sections (6 more)" at bounding box center [253, 440] width 101 height 11
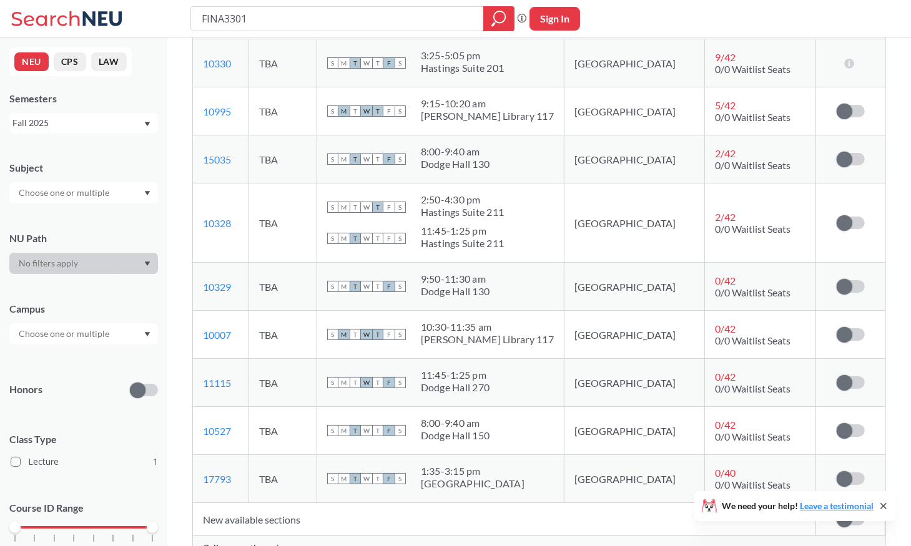
scroll to position [312, 0]
